Goal: Task Accomplishment & Management: Complete application form

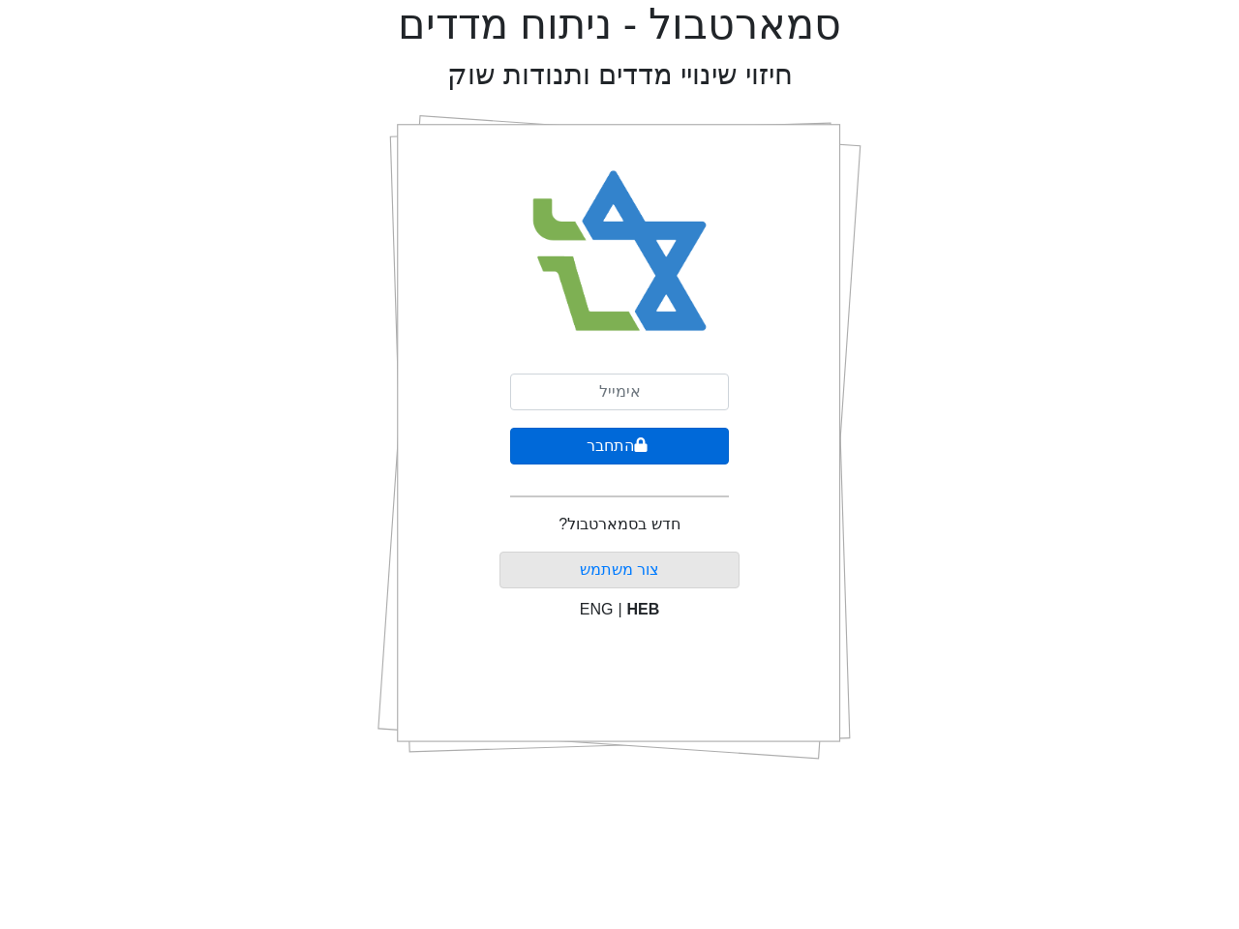
click at [620, 446] on button "התחבר" at bounding box center [619, 446] width 219 height 37
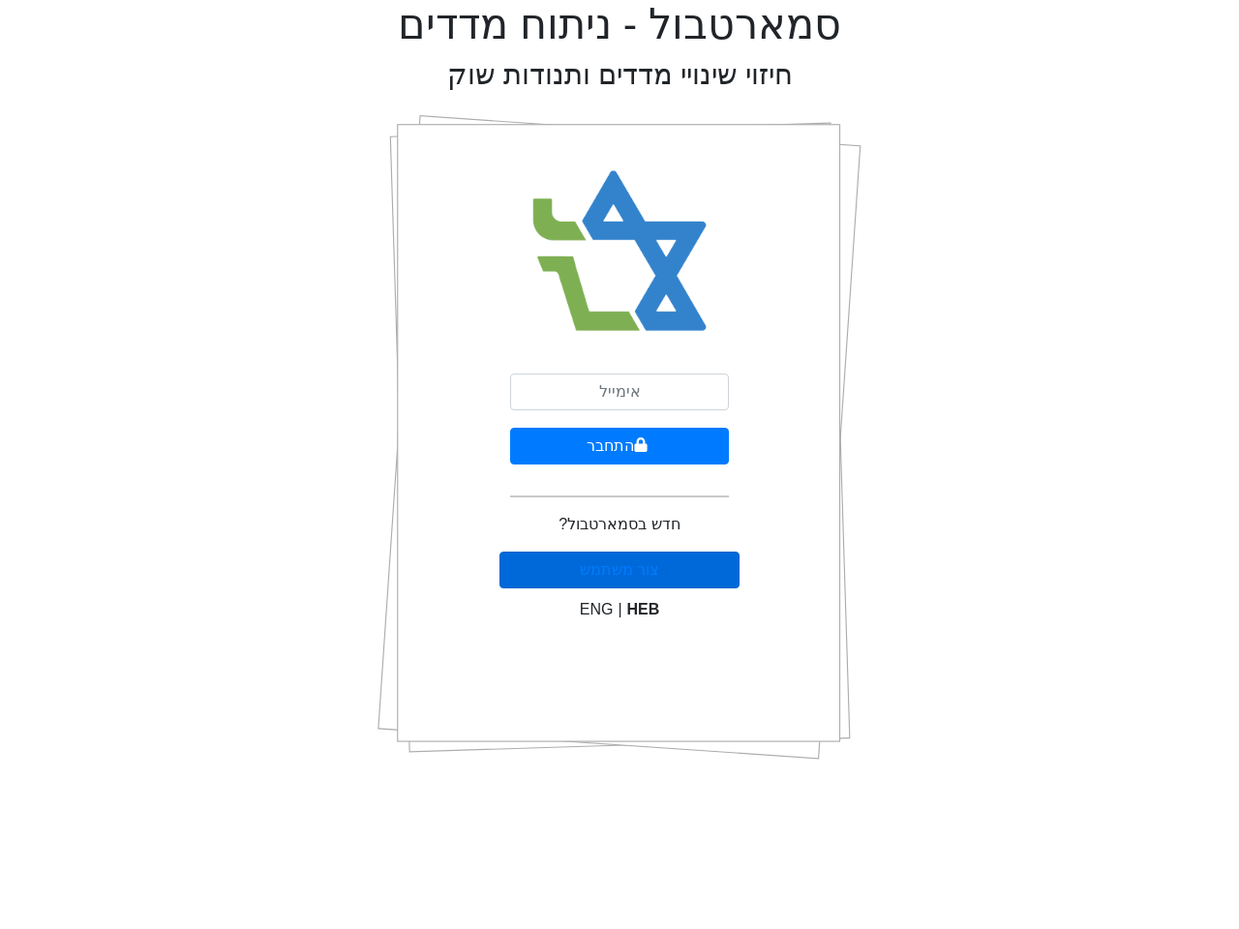
click at [596, 589] on button "צור משתמש" at bounding box center [620, 570] width 241 height 37
click at [644, 589] on button "צור משתמש" at bounding box center [620, 570] width 241 height 37
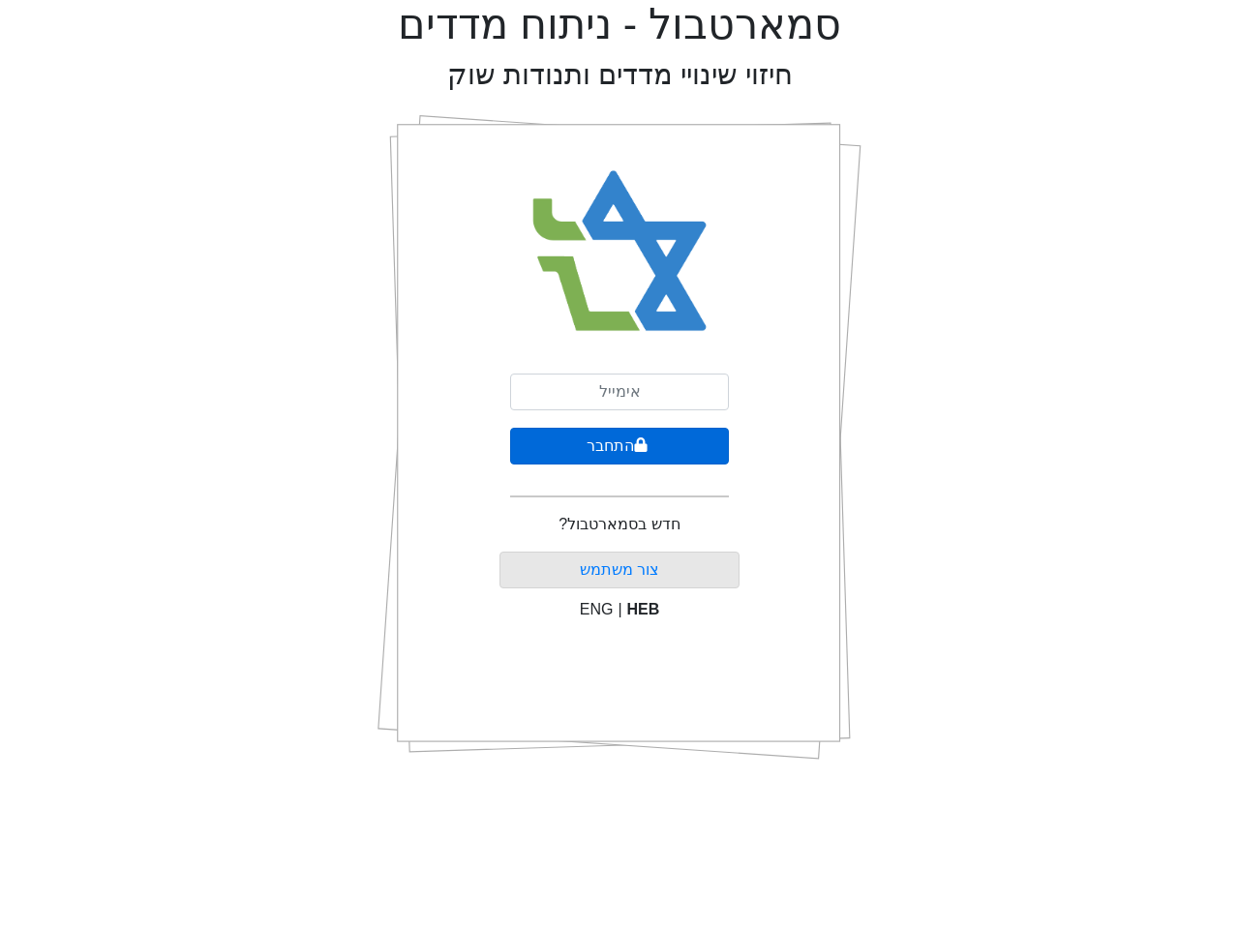
click at [620, 446] on button "התחבר" at bounding box center [619, 446] width 219 height 37
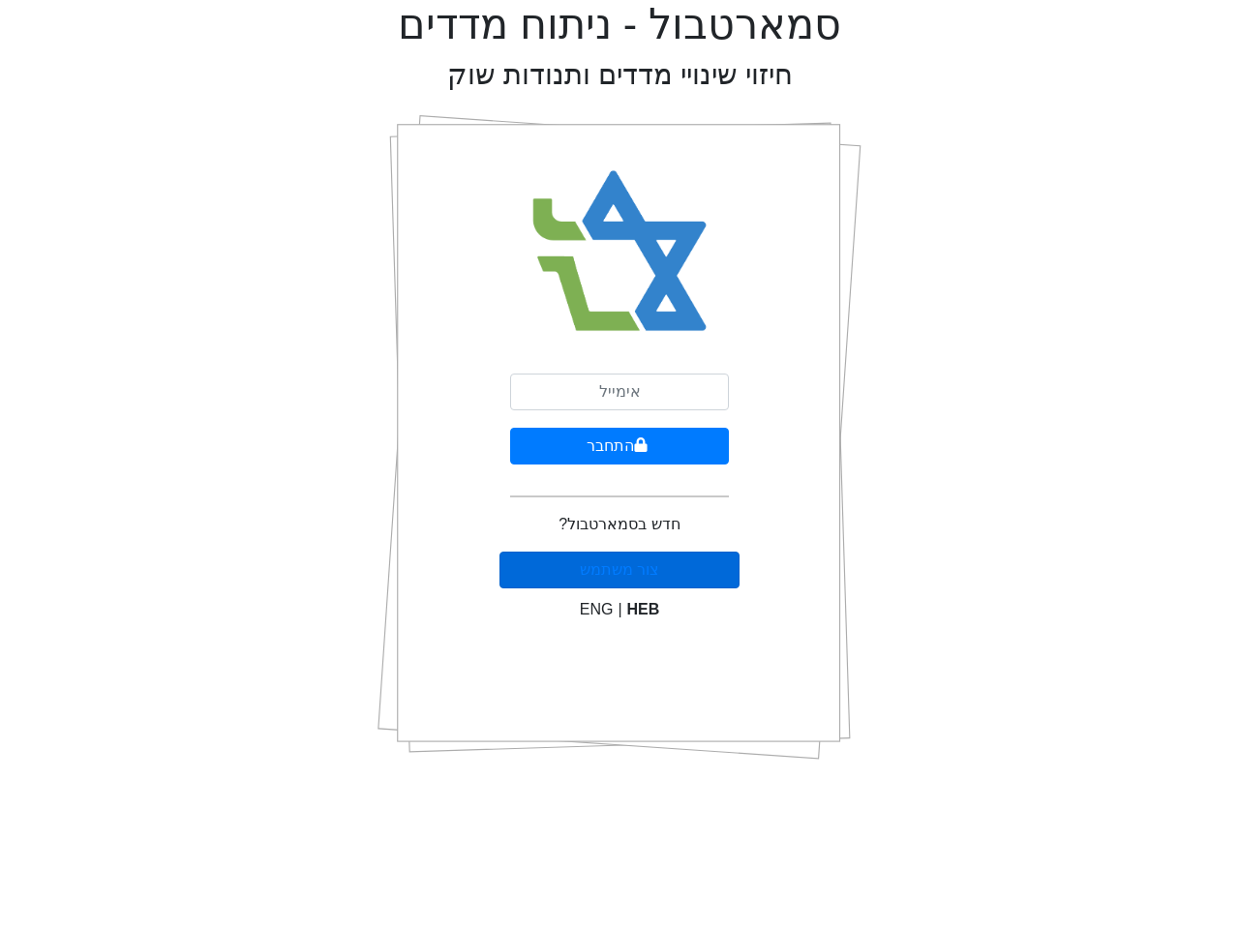
click at [596, 589] on button "צור משתמש" at bounding box center [620, 570] width 241 height 37
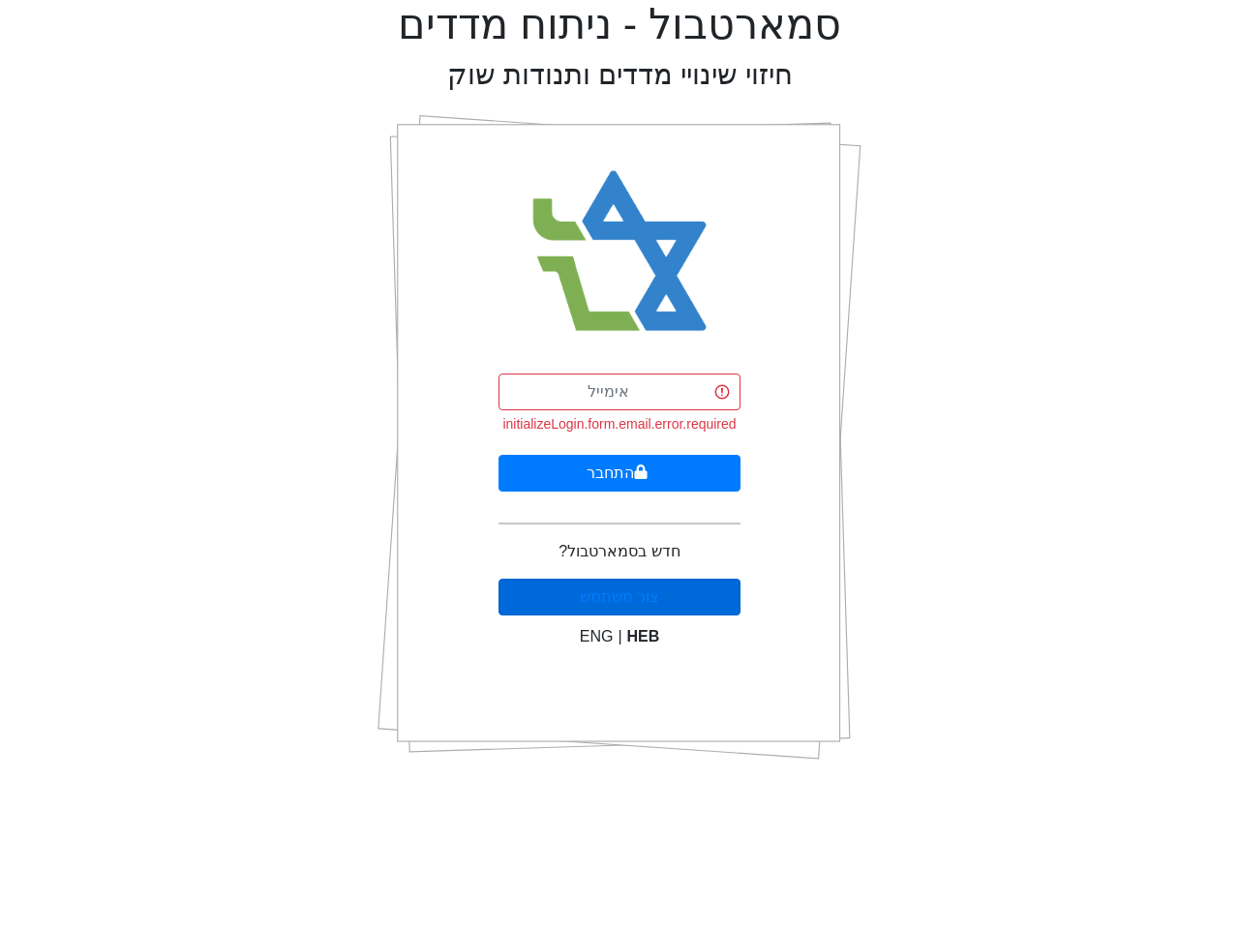
click at [644, 609] on button "צור משתמש" at bounding box center [620, 597] width 242 height 37
